Goal: Book appointment/travel/reservation

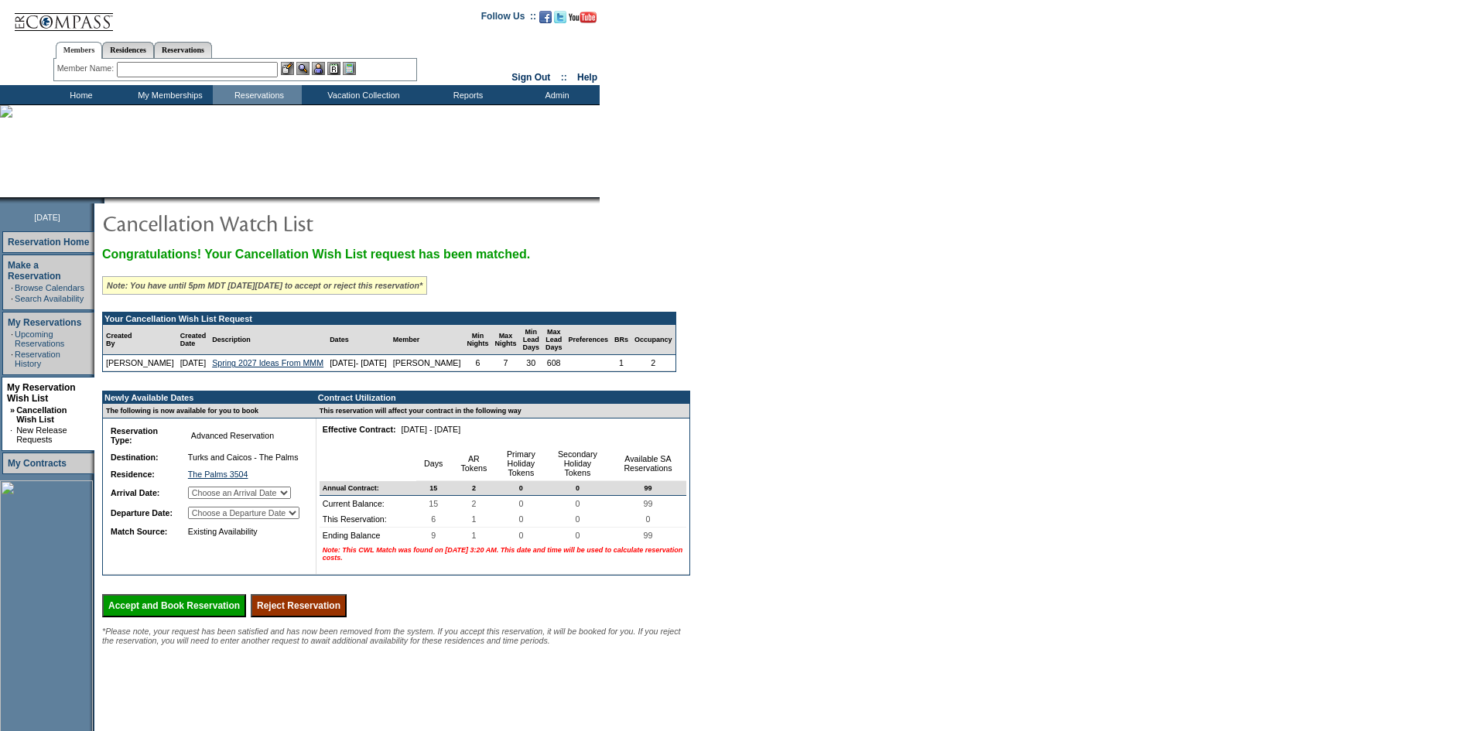
click at [291, 499] on select "Choose an Arrival Date [DATE] [DATE] [DATE] [DATE] [DATE] [DATE]" at bounding box center [239, 493] width 103 height 12
select select "[DATE]"
click at [204, 499] on select "Choose an Arrival Date [DATE] [DATE] [DATE] [DATE] [DATE] [DATE]" at bounding box center [239, 493] width 103 height 12
click at [297, 519] on select "Choose a Departure Date [DATE] [DATE] [DATE] [DATE] [DATE] [DATE]" at bounding box center [243, 513] width 111 height 12
select select "[DATE]"
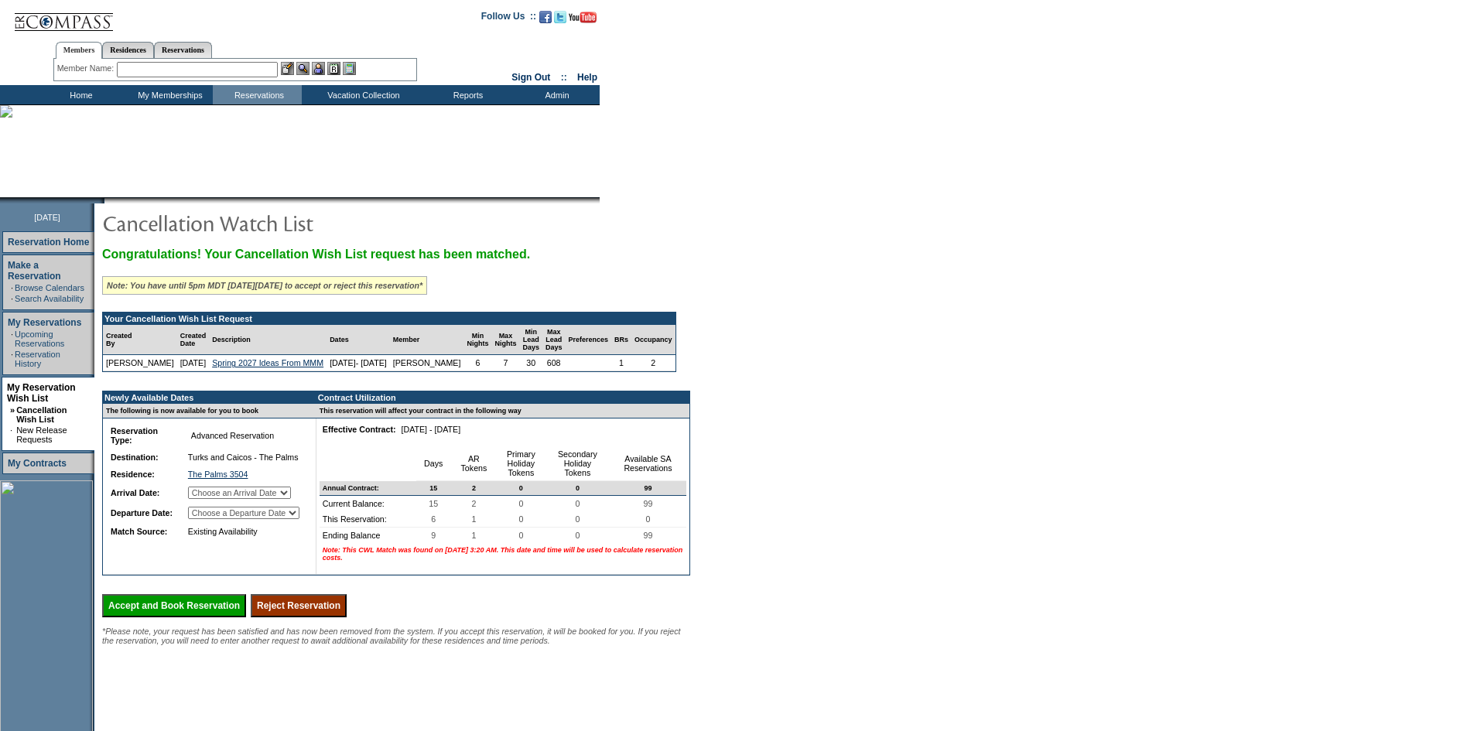
click at [205, 519] on select "Choose a Departure Date [DATE] [DATE] [DATE] [DATE] [DATE] [DATE]" at bounding box center [243, 513] width 111 height 12
click at [339, 618] on input "Reject Reservation" at bounding box center [299, 605] width 96 height 23
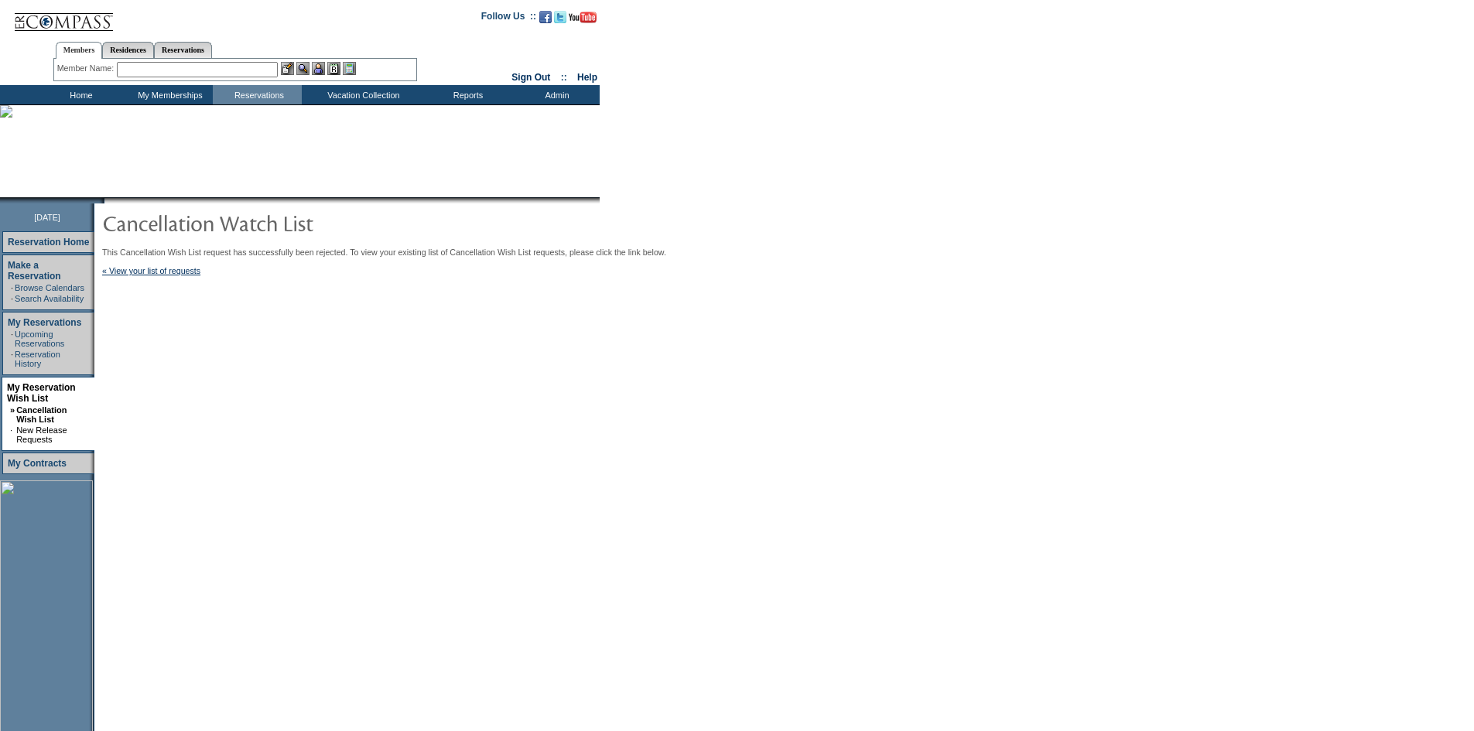
drag, startPoint x: 70, startPoint y: 87, endPoint x: 76, endPoint y: 93, distance: 8.8
click at [70, 87] on td "Home" at bounding box center [79, 94] width 89 height 19
